Goal: Task Accomplishment & Management: Complete application form

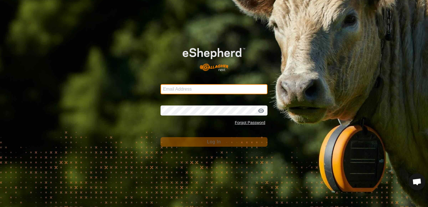
click at [205, 88] on input "Email Address" at bounding box center [214, 89] width 107 height 10
type input "[EMAIL_ADDRESS][DOMAIN_NAME]"
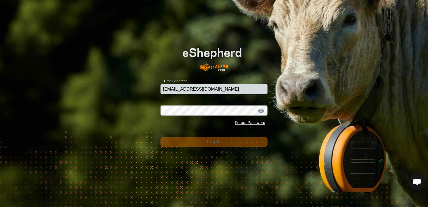
click at [243, 156] on div "Email Address [EMAIL_ADDRESS][DOMAIN_NAME] Password Forgot Password Log In" at bounding box center [214, 103] width 428 height 207
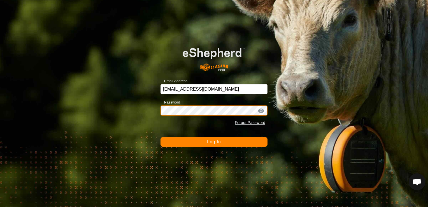
click at [161, 137] on button "Log In" at bounding box center [214, 142] width 107 height 10
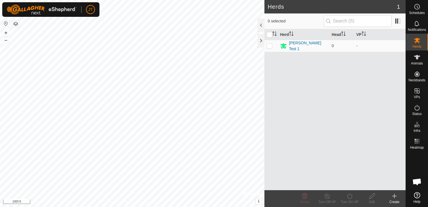
click at [375, 62] on div "Herds 1 0 selected Herd Head [PERSON_NAME] Test 1 0 - Delete Turn Off VP Turn O…" at bounding box center [203, 103] width 406 height 207
click at [183, 96] on div "UID AC1F09FFFE1EAD29 Router IP - ONLINE" at bounding box center [211, 113] width 56 height 34
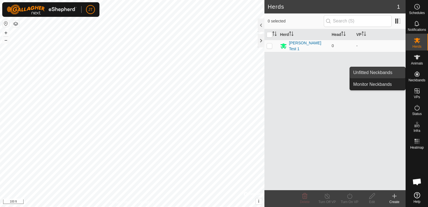
click at [378, 76] on link "Unfitted Neckbands" at bounding box center [377, 72] width 55 height 11
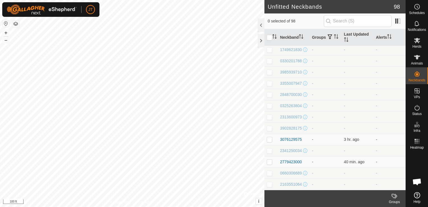
scroll to position [1023, 0]
click at [346, 164] on td "40 min. ago" at bounding box center [358, 161] width 32 height 11
click at [345, 160] on span "40 min. ago" at bounding box center [354, 161] width 20 height 4
click at [297, 160] on div "2779423000" at bounding box center [291, 162] width 22 height 6
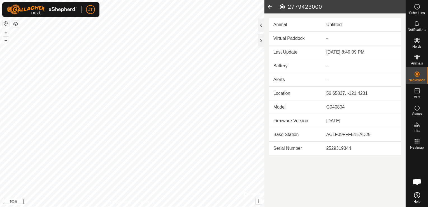
click at [270, 7] on icon at bounding box center [269, 6] width 11 height 13
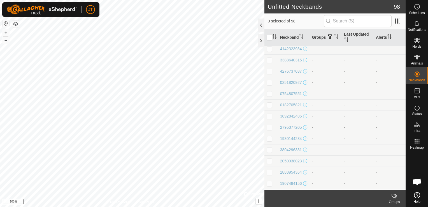
scroll to position [476, 0]
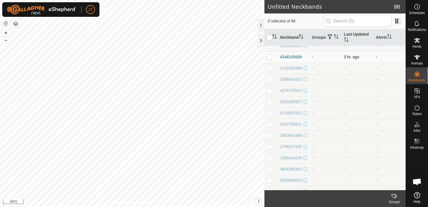
click at [336, 62] on td "-" at bounding box center [326, 56] width 32 height 11
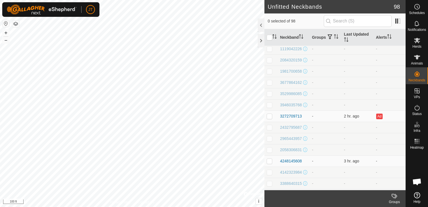
scroll to position [364, 0]
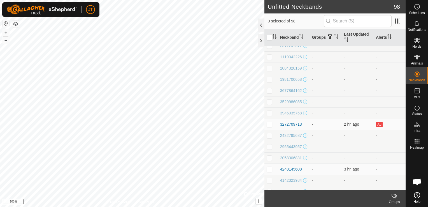
click at [335, 107] on td "-" at bounding box center [326, 101] width 32 height 11
click at [271, 126] on p-checkbox at bounding box center [270, 124] width 6 height 4
click at [269, 126] on p-checkbox at bounding box center [270, 124] width 6 height 4
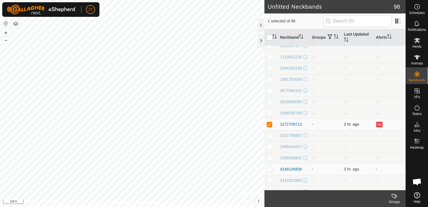
checkbox input "false"
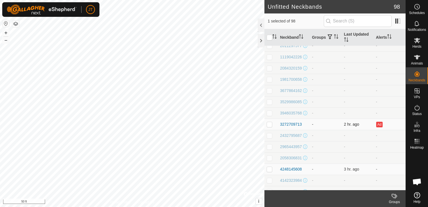
checkbox input "false"
click at [399, 21] on span at bounding box center [397, 21] width 9 height 9
click at [261, 41] on div at bounding box center [261, 40] width 7 height 13
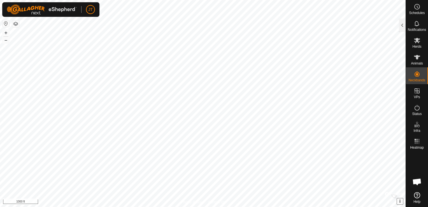
click at [400, 200] on span "i" at bounding box center [399, 201] width 1 height 5
click at [400, 200] on span "›" at bounding box center [399, 201] width 1 height 5
click at [259, 206] on html "JT Schedules Notifications Herds Animals Neckbands VPs Status Infra Heatmap Hel…" at bounding box center [214, 103] width 428 height 207
click at [0, 104] on html "JT Schedules Notifications Herds Animals Neckbands VPs Status Infra Heatmap Hel…" at bounding box center [214, 103] width 428 height 207
click at [95, 0] on html "JT Schedules Notifications Herds Animals Neckbands VPs Status Infra Heatmap Hel…" at bounding box center [214, 103] width 428 height 207
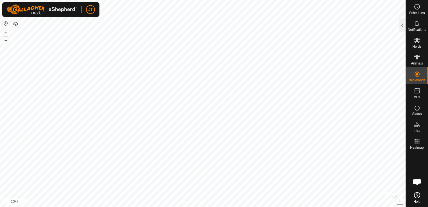
click at [369, 206] on html "JT Schedules Notifications Herds Animals Neckbands VPs Status Infra Heatmap Hel…" at bounding box center [214, 103] width 428 height 207
click at [174, 206] on html "JT Schedules Notifications Herds Animals Neckbands VPs Status Infra Heatmap Hel…" at bounding box center [214, 103] width 428 height 207
click at [247, 206] on html "JT Schedules Notifications Herds Animals Neckbands VPs Status Infra Heatmap Hel…" at bounding box center [214, 103] width 428 height 207
click at [428, 97] on html "JT Schedules Notifications Herds Animals Neckbands VPs Status Infra Heatmap Hel…" at bounding box center [214, 103] width 428 height 207
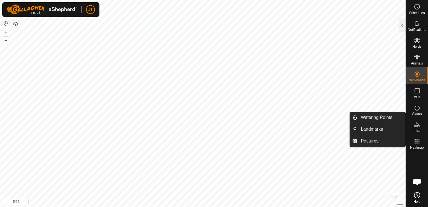
click at [420, 129] on span "Infra" at bounding box center [416, 130] width 7 height 3
click at [414, 125] on icon at bounding box center [417, 124] width 7 height 7
click at [380, 119] on link "Watering Points" at bounding box center [381, 117] width 48 height 11
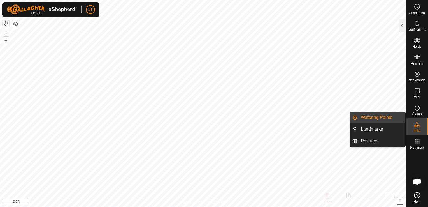
click at [378, 120] on link "Watering Points" at bounding box center [381, 117] width 48 height 11
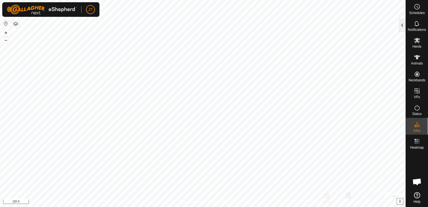
click at [401, 26] on div at bounding box center [402, 24] width 7 height 13
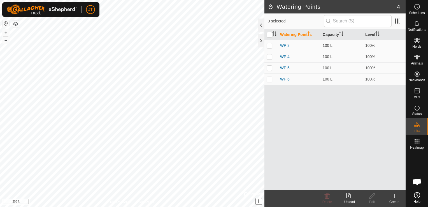
click at [395, 200] on div "Create" at bounding box center [394, 201] width 22 height 5
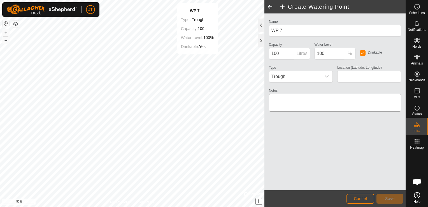
type input "56.662367, -121.439461"
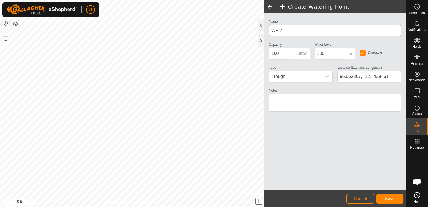
click at [283, 30] on input "WP 7" at bounding box center [335, 31] width 132 height 12
type input "WP 7"
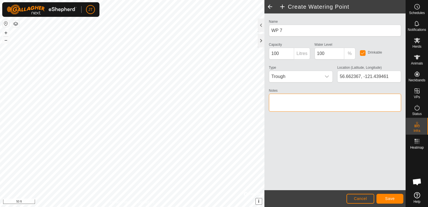
click at [308, 100] on textarea "Notes" at bounding box center [335, 103] width 132 height 18
click at [277, 100] on textarea "Notes" at bounding box center [335, 103] width 132 height 18
click at [299, 97] on textarea "Notes" at bounding box center [335, 103] width 132 height 18
drag, startPoint x: 300, startPoint y: 99, endPoint x: 297, endPoint y: 100, distance: 3.1
click at [297, 100] on textarea "Notes" at bounding box center [335, 103] width 132 height 18
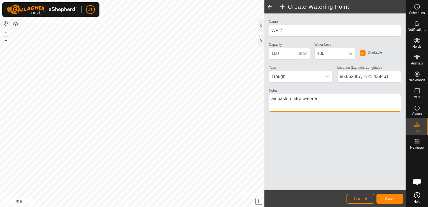
drag, startPoint x: 301, startPoint y: 97, endPoint x: 294, endPoint y: 99, distance: 7.1
click at [294, 99] on textarea "Notes" at bounding box center [335, 103] width 132 height 18
click at [277, 98] on textarea "Notes" at bounding box center [335, 103] width 132 height 18
type textarea "air strip pasture waterer"
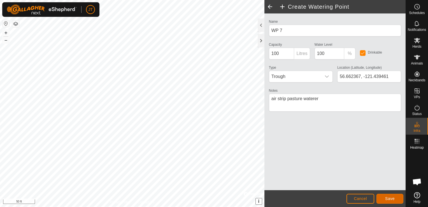
click at [389, 198] on span "Save" at bounding box center [390, 198] width 10 height 4
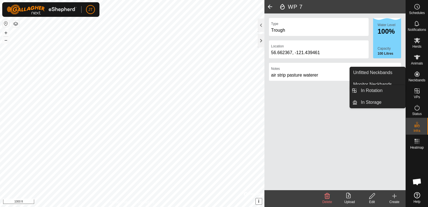
click at [417, 91] on icon at bounding box center [417, 90] width 5 height 5
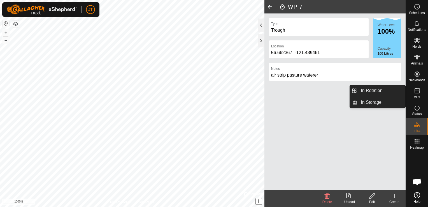
click at [417, 91] on icon at bounding box center [417, 90] width 5 height 5
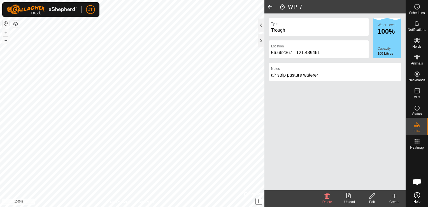
click at [269, 6] on span at bounding box center [269, 6] width 11 height 13
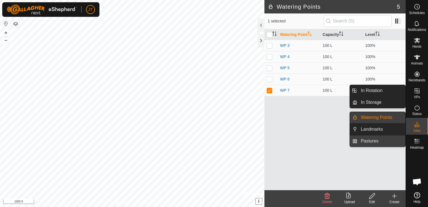
click at [387, 141] on link "Pastures" at bounding box center [381, 140] width 48 height 11
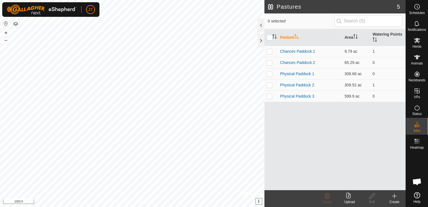
click at [398, 198] on create-svg-icon at bounding box center [394, 195] width 22 height 7
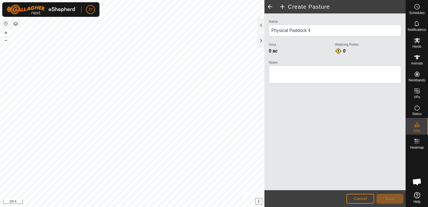
click at [150, 0] on html "JT Schedules Notifications Herds Animals Neckbands VPs Status Infra Heatmap Hel…" at bounding box center [214, 103] width 428 height 207
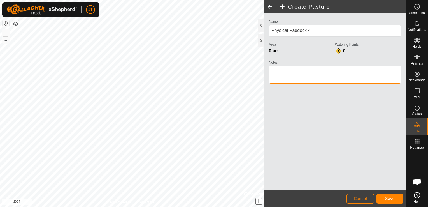
click at [288, 74] on textarea "Notes" at bounding box center [335, 75] width 132 height 18
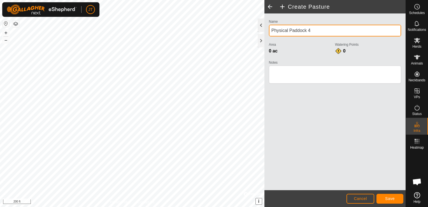
click at [252, 31] on div "Create Pasture Name Physical Paddock 4 Area 0 ac Watering Points 0 Notes Cancel…" at bounding box center [203, 103] width 406 height 207
click at [309, 41] on div "Area 0 ac" at bounding box center [302, 47] width 66 height 13
click at [237, 31] on div "Create Pasture Name Physical Paddock 4 Area 0 ac Watering Points 0 Notes Cancel…" at bounding box center [203, 103] width 406 height 207
click at [277, 31] on input "Physical Paddock 4" at bounding box center [335, 31] width 132 height 12
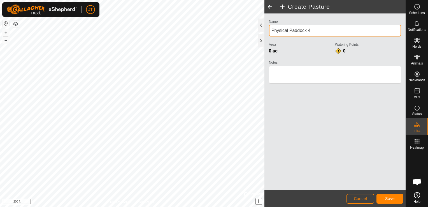
click at [330, 32] on input "Physical Paddock 4" at bounding box center [335, 31] width 132 height 12
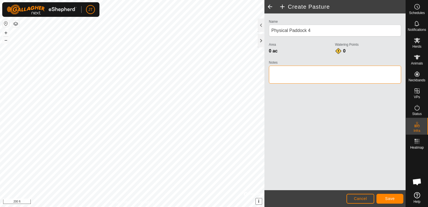
click at [286, 73] on textarea "Notes" at bounding box center [335, 75] width 132 height 18
type textarea "Air strip pasture"
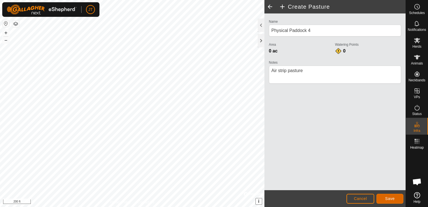
click at [390, 200] on span "Save" at bounding box center [390, 198] width 10 height 4
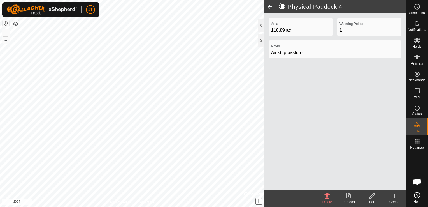
click at [271, 91] on div "Physical Paddock 4 Area 110.09 ac Watering Points 1 Notes Air strip pasture Del…" at bounding box center [203, 103] width 406 height 207
click at [89, 8] on span "JT" at bounding box center [90, 10] width 4 height 6
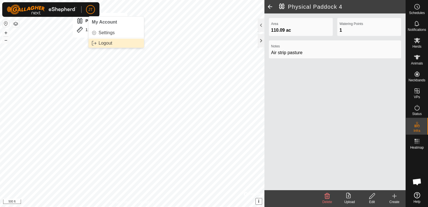
click at [116, 45] on link "Logout" at bounding box center [116, 43] width 55 height 9
